Goal: Check status: Check status

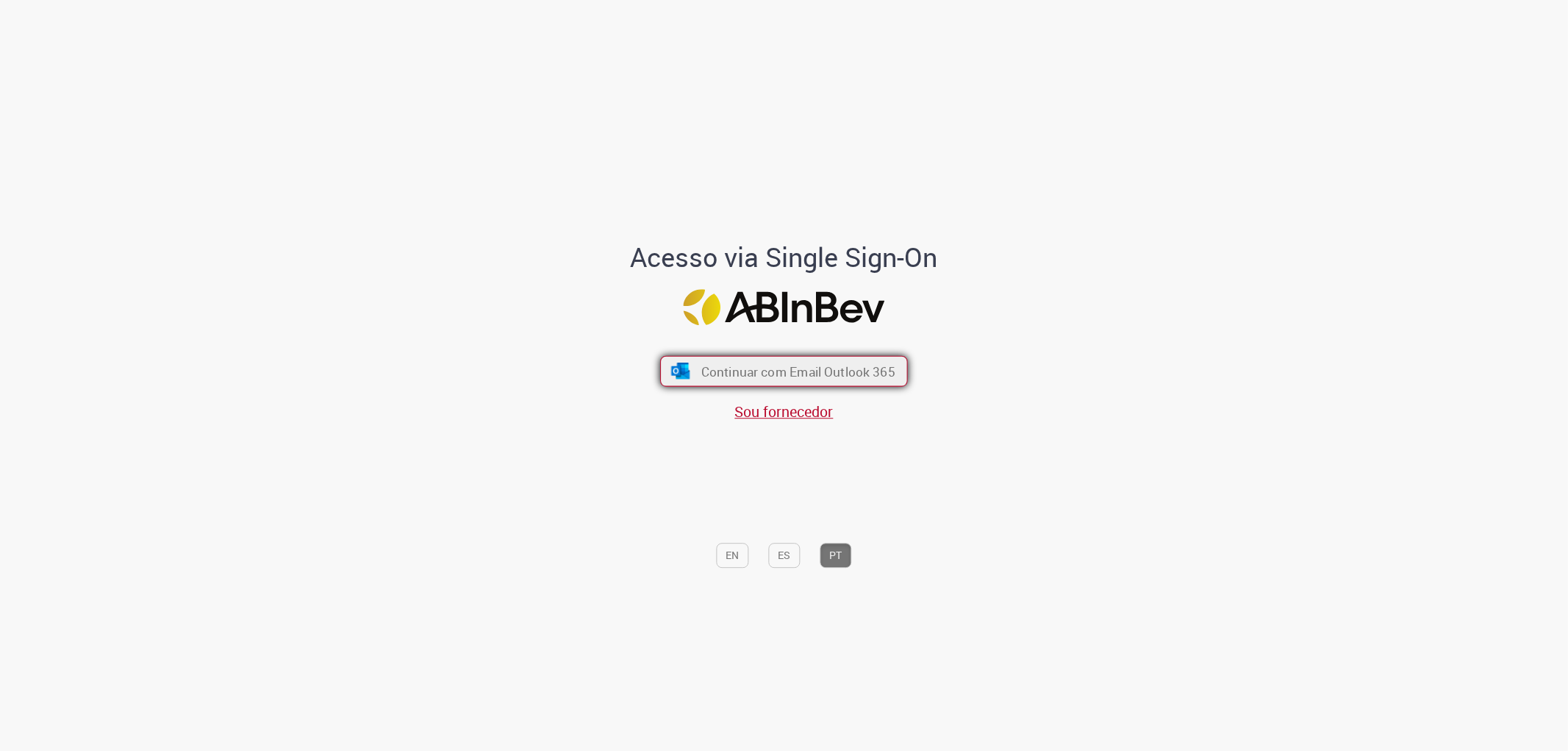
click at [799, 376] on span "Continuar com Email Outlook 365" at bounding box center [799, 370] width 194 height 16
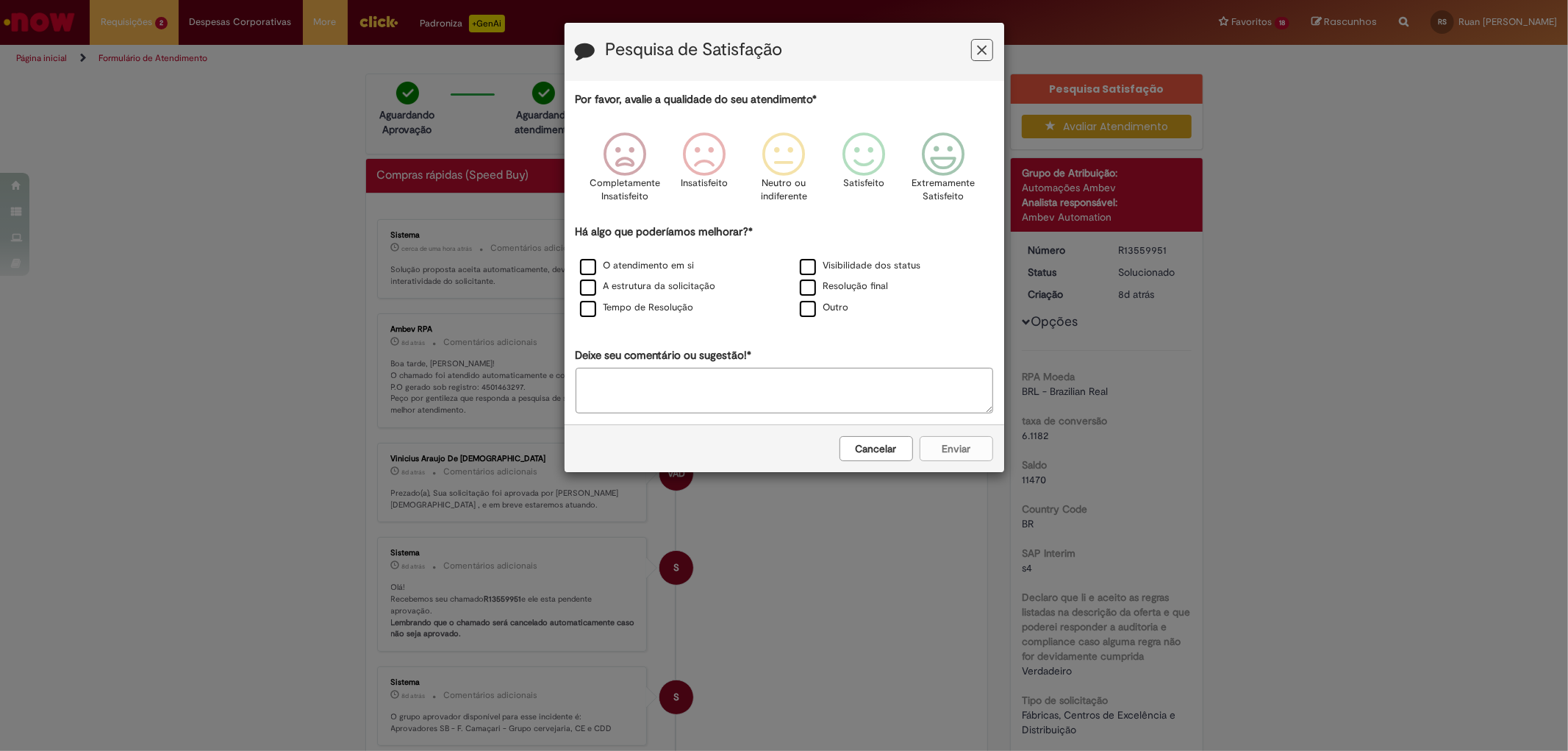
click at [876, 450] on button "Cancelar" at bounding box center [877, 448] width 73 height 25
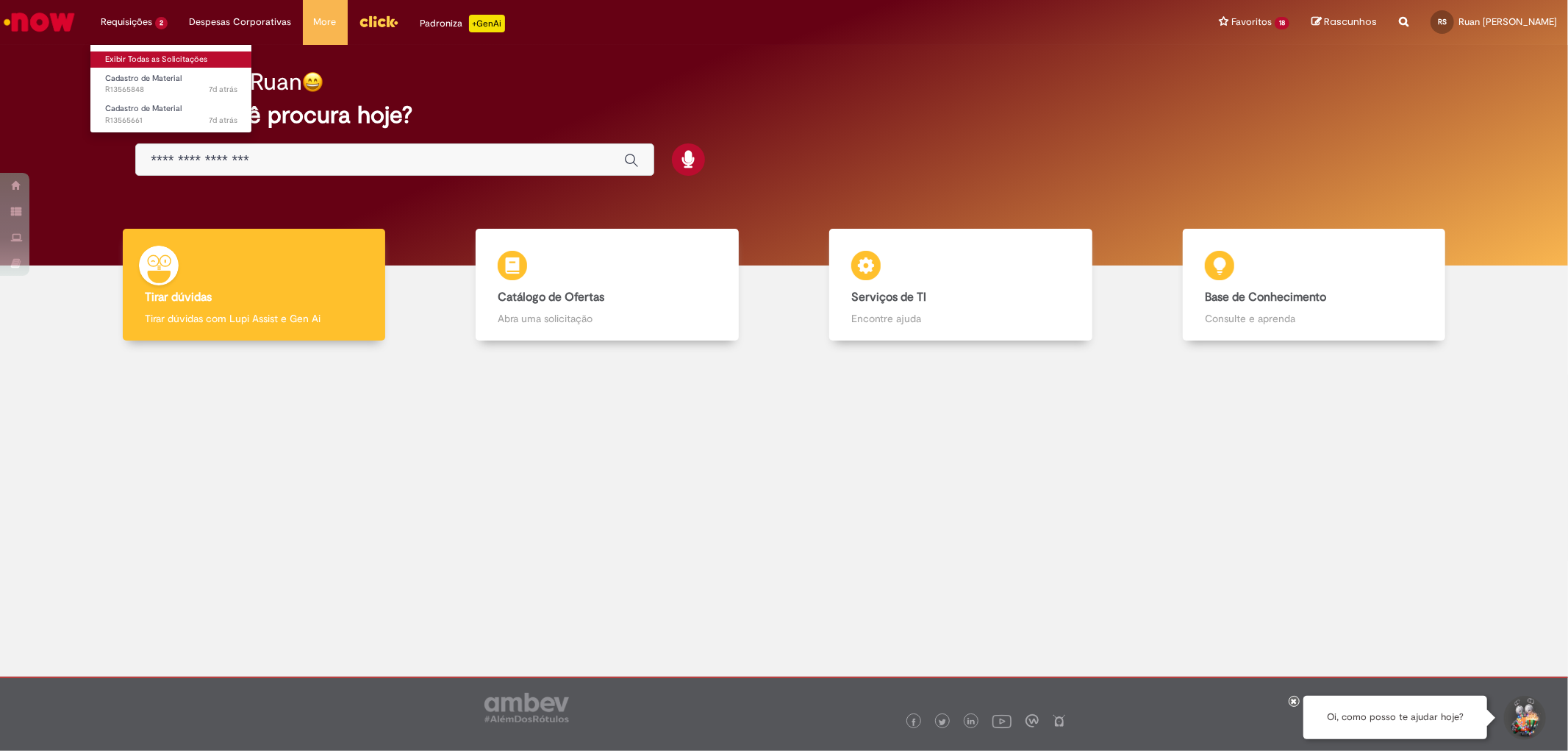
click at [136, 56] on link "Exibir Todas as Solicitações" at bounding box center [171, 59] width 161 height 16
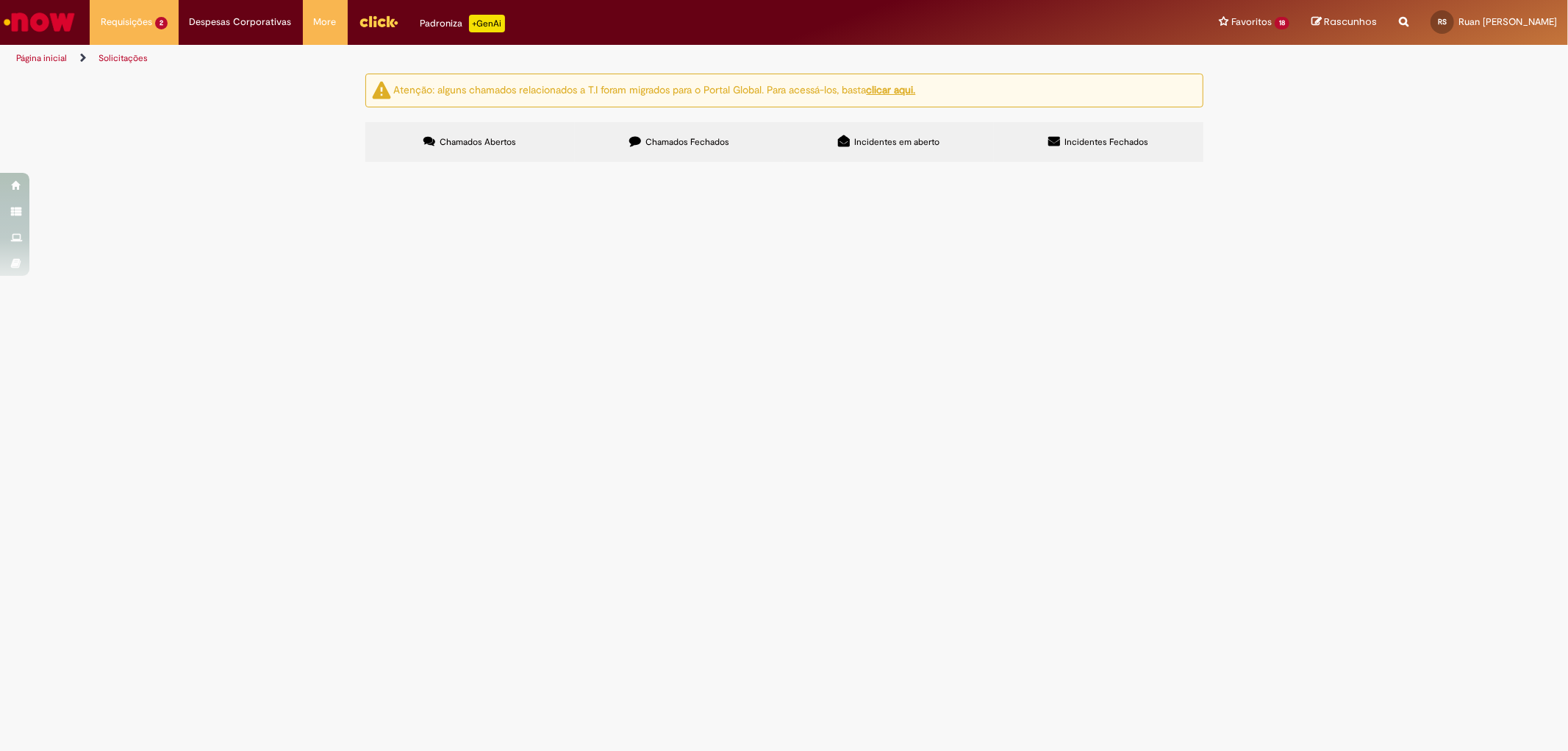
click at [630, 143] on icon at bounding box center [635, 141] width 12 height 12
click at [0, 0] on span "elemento filtrante de CO2" at bounding box center [0, 0] width 0 height 0
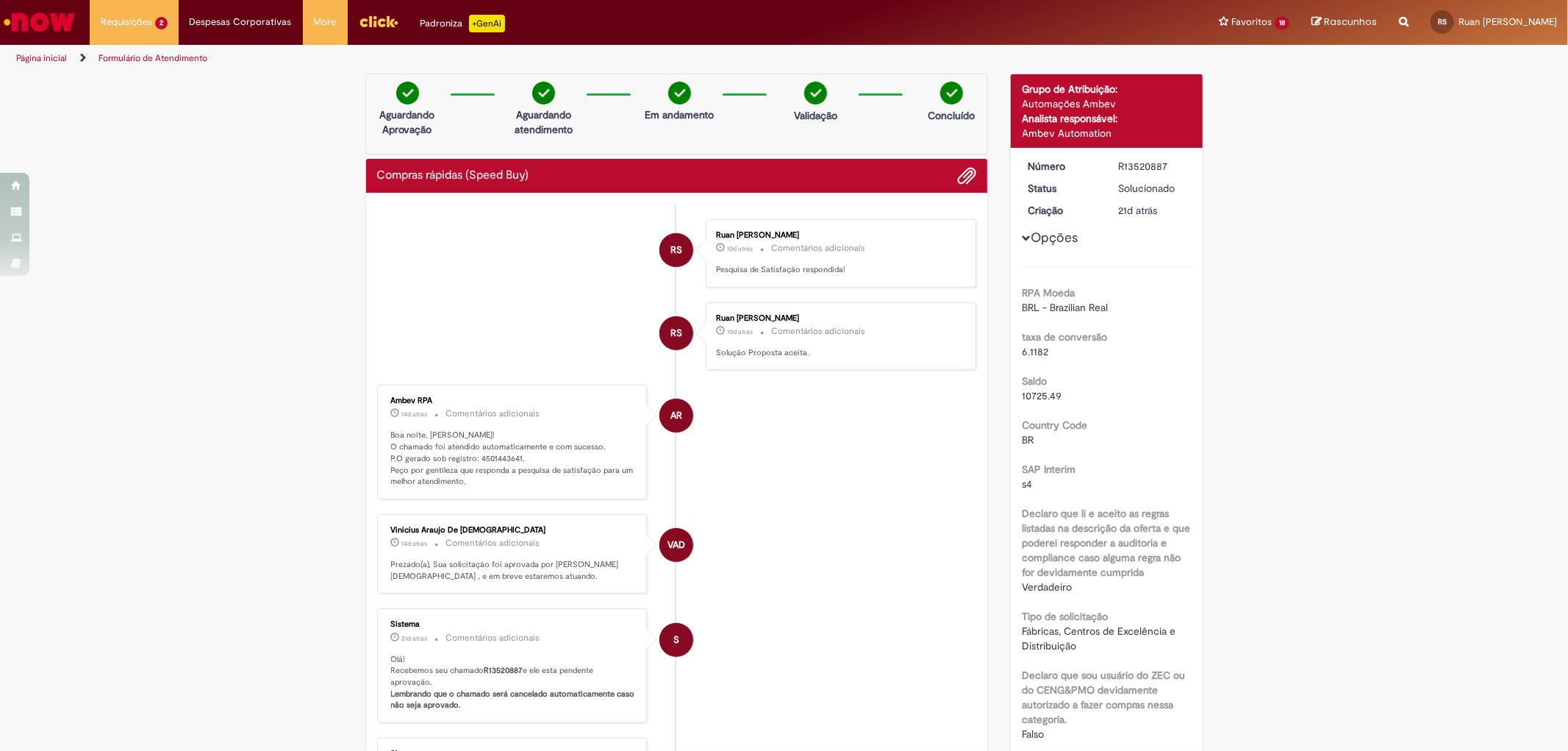
click at [1138, 159] on div "R13520887" at bounding box center [1152, 165] width 69 height 14
copy dd "R13520887"
click at [483, 459] on p "Boa noite, Ruan! O chamado foi atendido automaticamente e com sucesso. P.O gera…" at bounding box center [513, 458] width 245 height 58
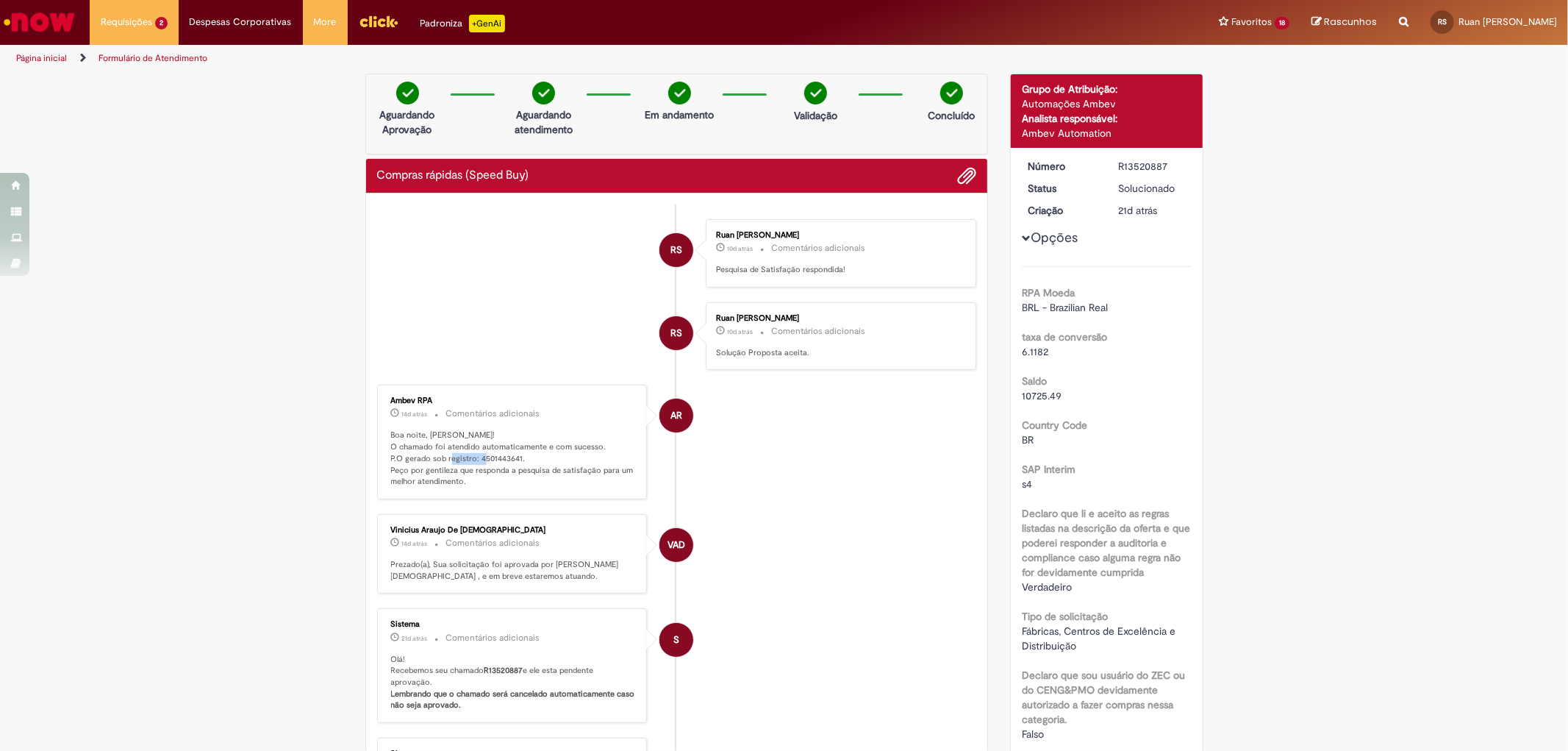
click at [483, 459] on p "Boa noite, Ruan! O chamado foi atendido automaticamente e com sucesso. P.O gera…" at bounding box center [513, 458] width 245 height 58
copy p "4501443641"
